Goal: Check status: Check status

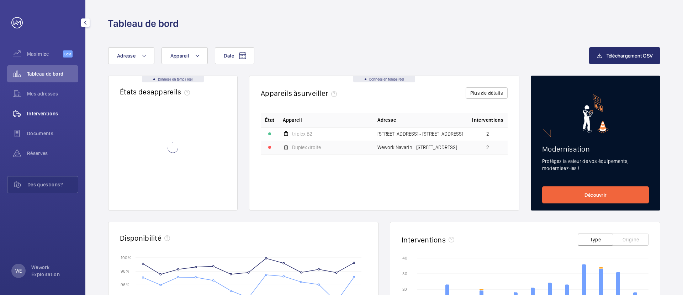
click at [51, 113] on span "Interventions" at bounding box center [52, 113] width 51 height 7
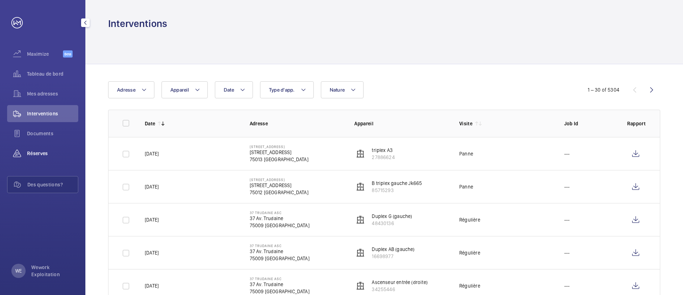
click at [46, 149] on div "Réserves" at bounding box center [42, 153] width 71 height 17
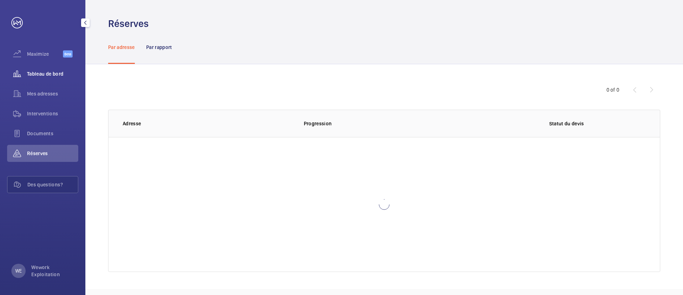
click at [38, 73] on span "Tableau de bord" at bounding box center [52, 73] width 51 height 7
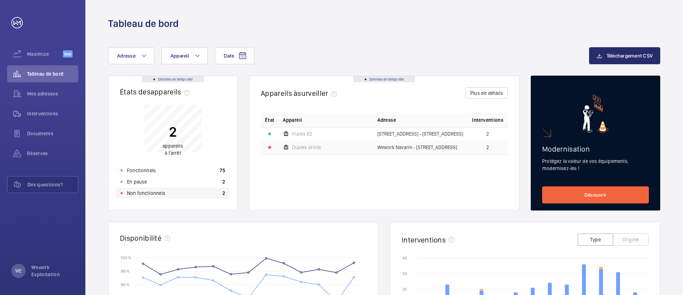
click at [161, 190] on p "Non fonctionnels" at bounding box center [146, 193] width 38 height 7
